Goal: Information Seeking & Learning: Find contact information

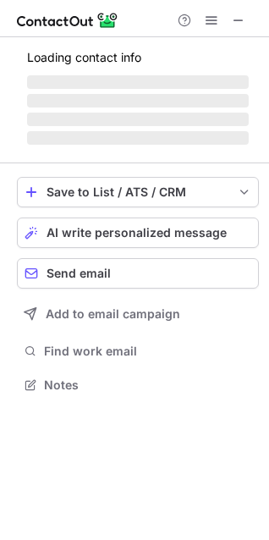
scroll to position [411, 269]
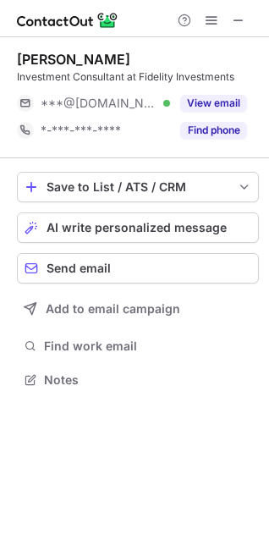
scroll to position [368, 269]
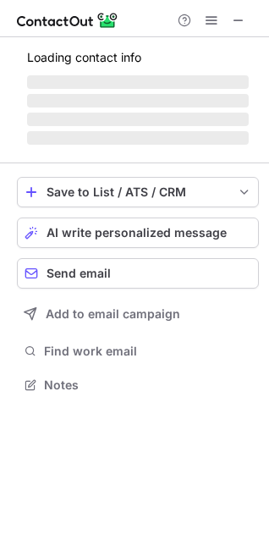
scroll to position [411, 269]
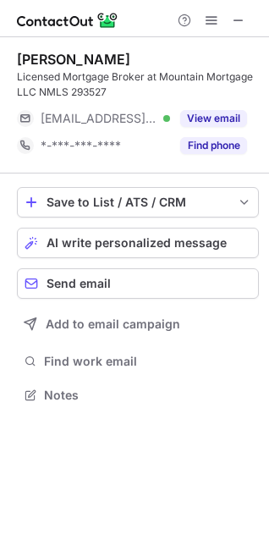
scroll to position [384, 269]
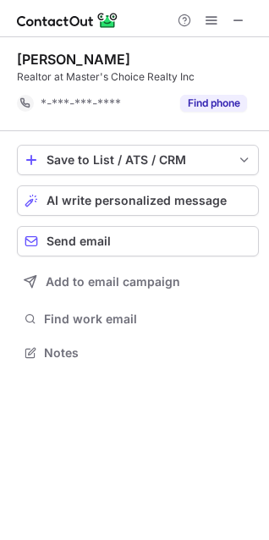
scroll to position [341, 269]
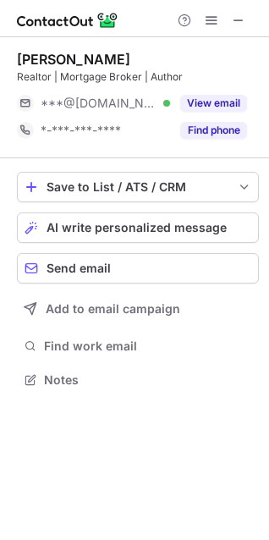
scroll to position [368, 269]
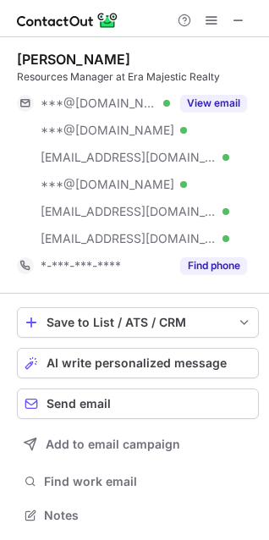
scroll to position [504, 257]
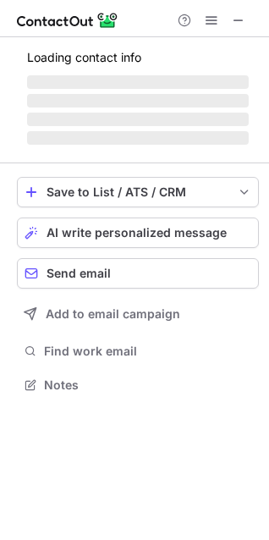
scroll to position [368, 269]
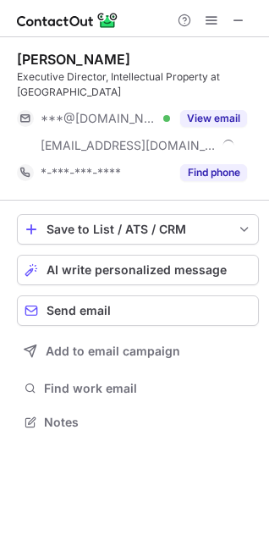
scroll to position [395, 269]
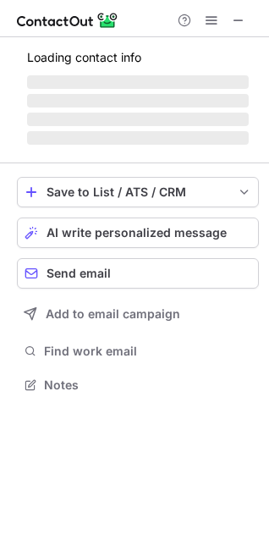
scroll to position [384, 269]
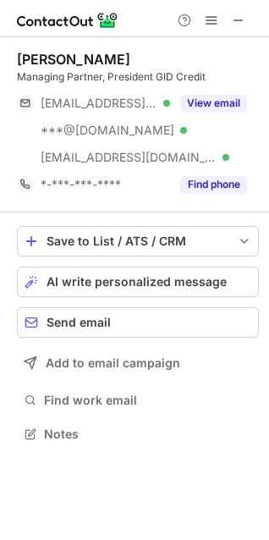
scroll to position [423, 269]
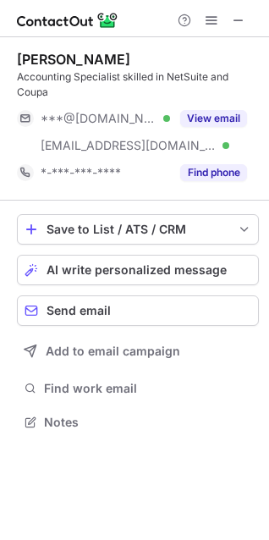
scroll to position [411, 269]
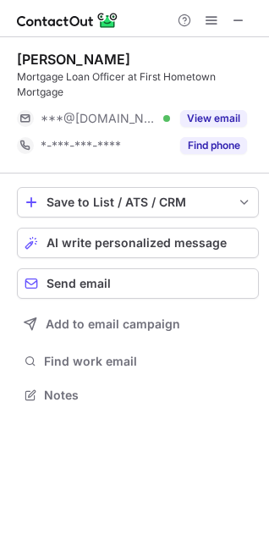
scroll to position [384, 269]
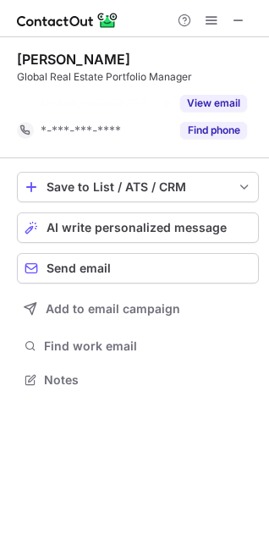
scroll to position [341, 269]
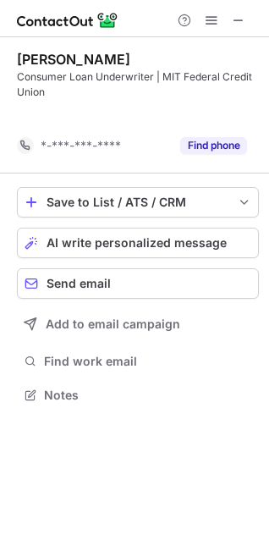
scroll to position [357, 269]
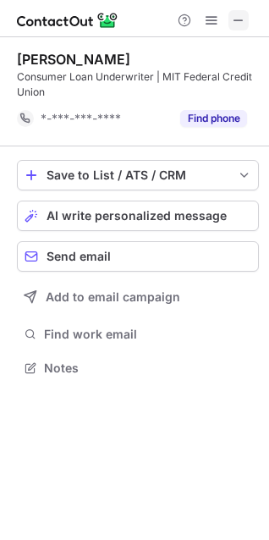
click at [232, 18] on span at bounding box center [239, 21] width 14 height 14
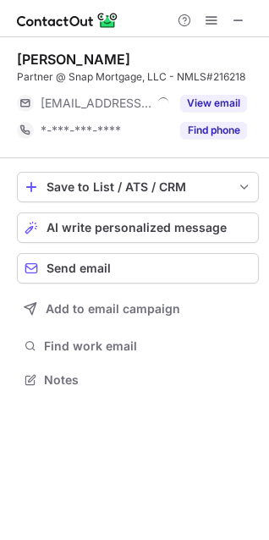
scroll to position [368, 269]
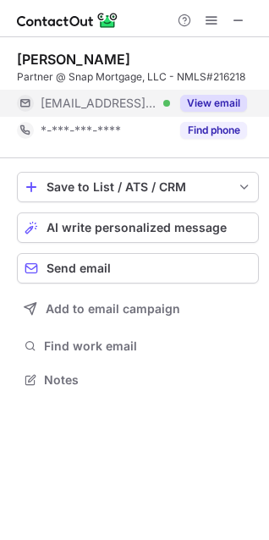
click at [218, 97] on button "View email" at bounding box center [213, 103] width 67 height 17
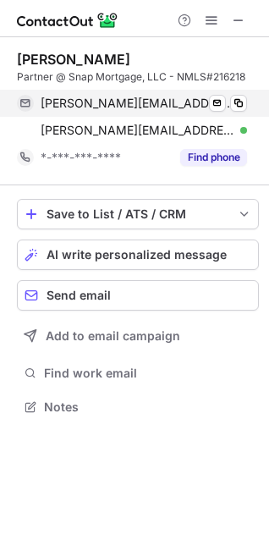
click at [247, 94] on div "jeff@snaploanapp.com Verified Send email Copy" at bounding box center [132, 103] width 230 height 27
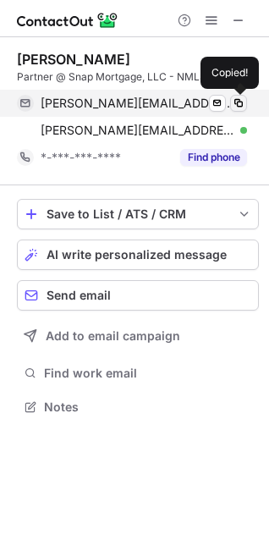
click at [239, 100] on span at bounding box center [239, 104] width 14 height 14
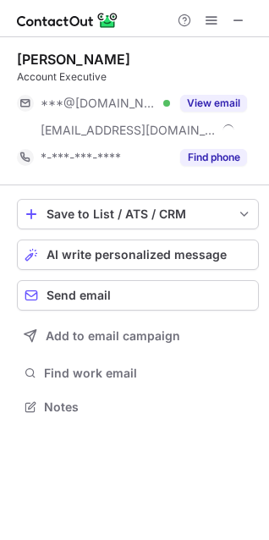
scroll to position [395, 269]
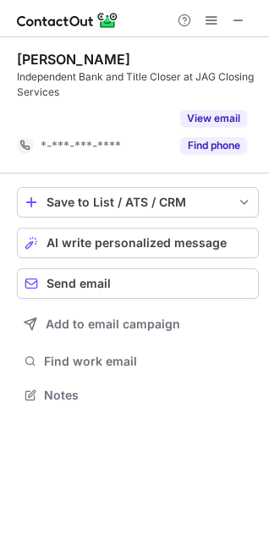
scroll to position [357, 269]
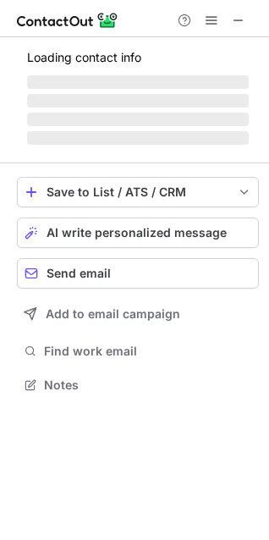
scroll to position [384, 269]
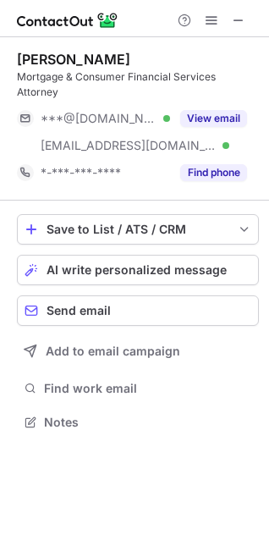
scroll to position [395, 269]
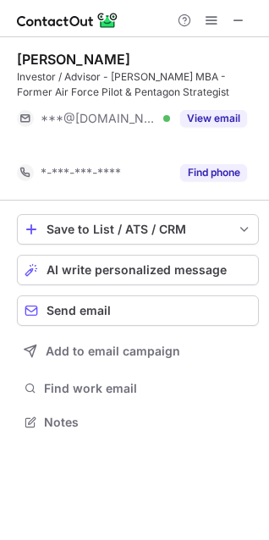
scroll to position [384, 269]
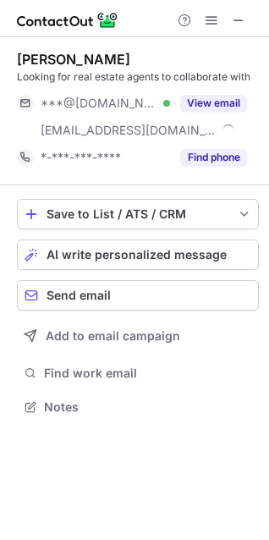
scroll to position [395, 269]
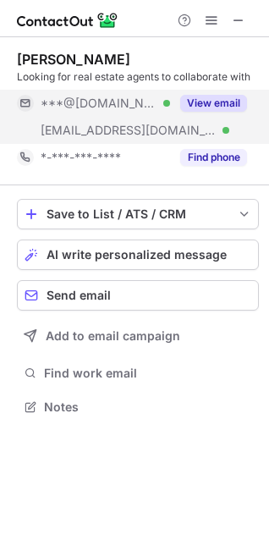
click at [220, 103] on button "View email" at bounding box center [213, 103] width 67 height 17
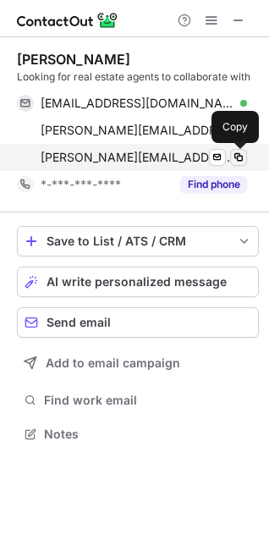
click at [241, 154] on span at bounding box center [239, 158] width 14 height 14
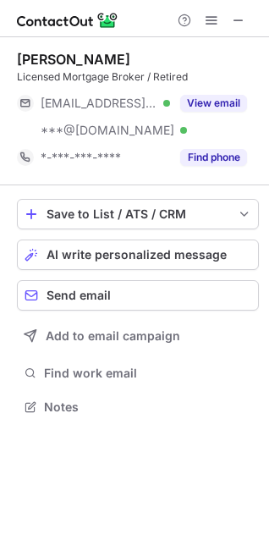
scroll to position [395, 269]
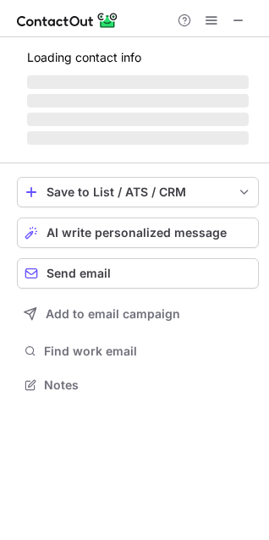
scroll to position [411, 269]
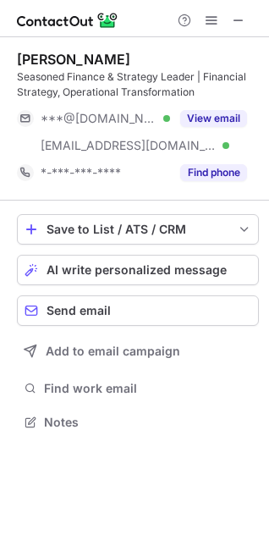
scroll to position [411, 269]
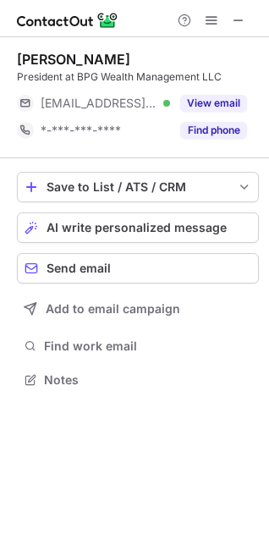
scroll to position [368, 269]
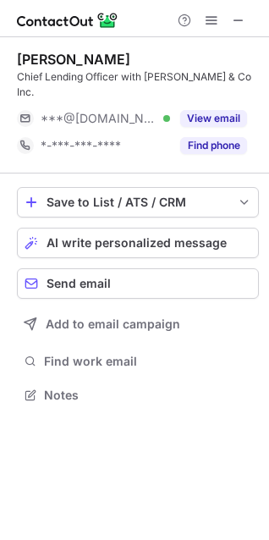
scroll to position [368, 269]
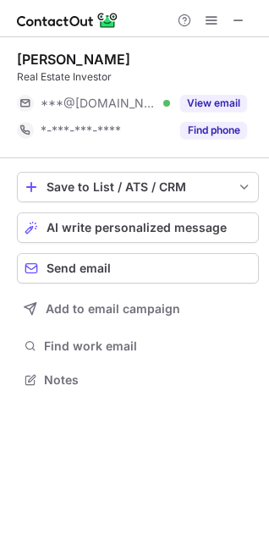
scroll to position [368, 269]
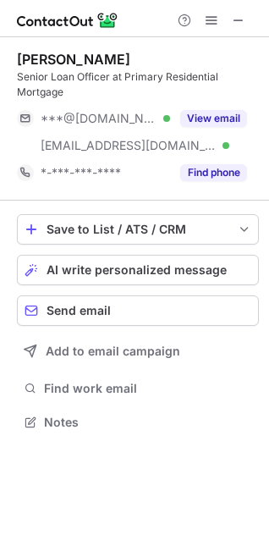
scroll to position [411, 269]
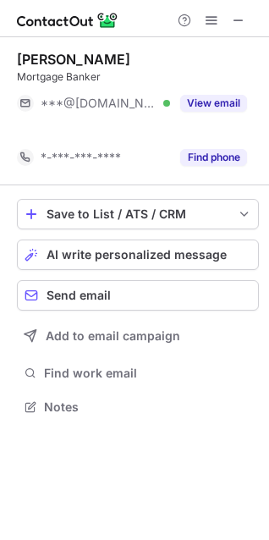
scroll to position [368, 269]
